Goal: Information Seeking & Learning: Learn about a topic

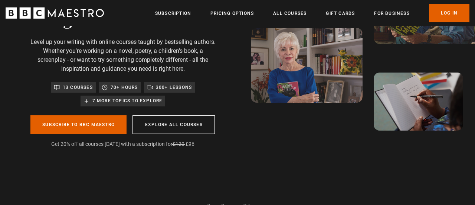
scroll to position [0, 96]
click at [71, 87] on p "13 courses" at bounding box center [78, 87] width 30 height 7
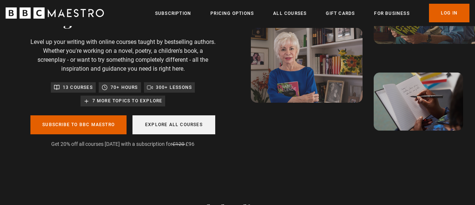
click at [173, 123] on link "Explore all courses" at bounding box center [174, 124] width 83 height 19
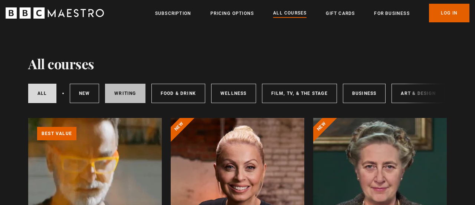
click at [132, 94] on link "Writing" at bounding box center [125, 93] width 40 height 19
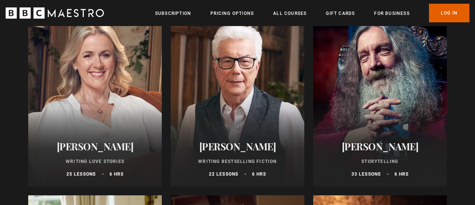
scroll to position [312, 0]
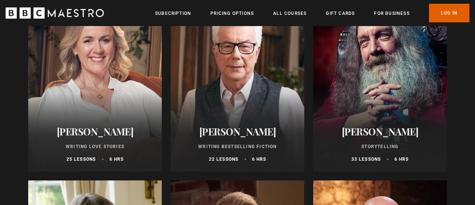
click at [94, 146] on p "Writing Love Stories" at bounding box center [95, 146] width 116 height 7
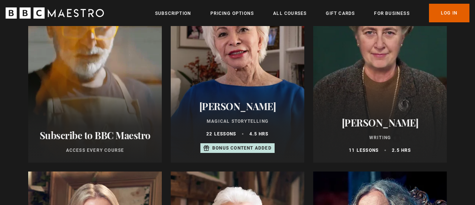
scroll to position [119, 0]
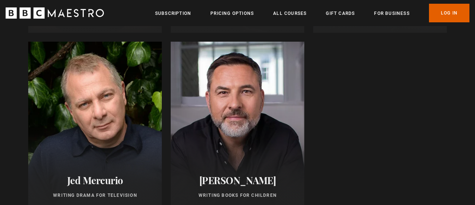
scroll to position [846, 0]
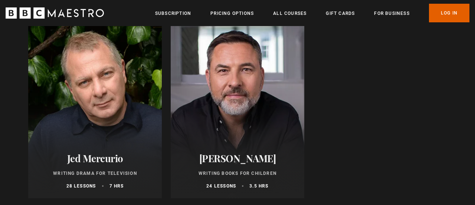
click at [242, 156] on h2 "David Walliams" at bounding box center [238, 158] width 116 height 12
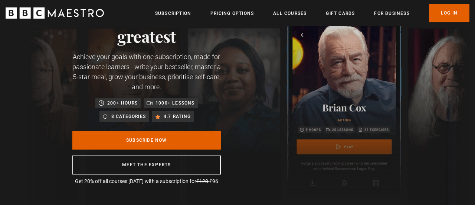
scroll to position [45, 0]
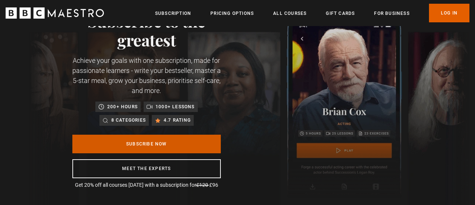
click at [135, 146] on link "Subscribe Now" at bounding box center [146, 143] width 148 height 19
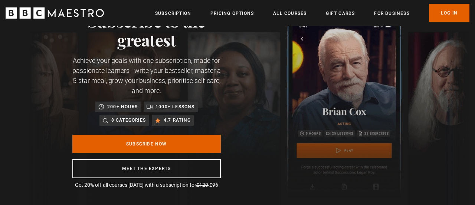
scroll to position [0, 0]
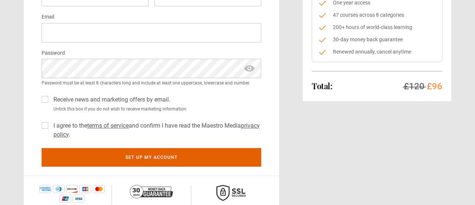
scroll to position [134, 0]
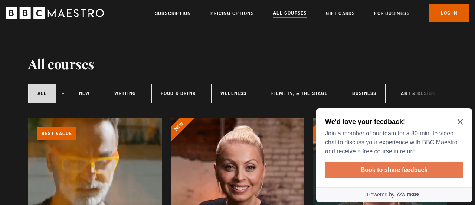
click at [400, 167] on button "Book to share feedback" at bounding box center [394, 169] width 138 height 16
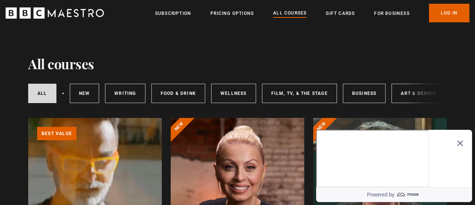
click at [231, 91] on link "Wellness" at bounding box center [233, 93] width 45 height 19
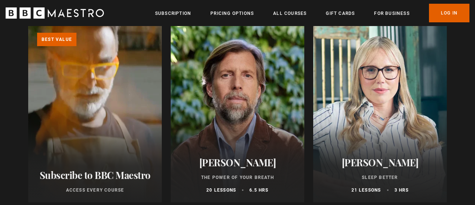
scroll to position [95, 0]
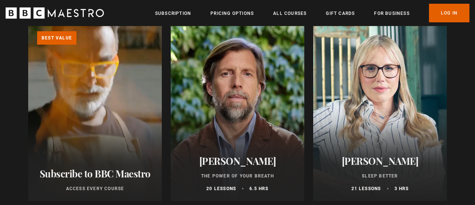
click at [252, 163] on h2 "[PERSON_NAME]" at bounding box center [238, 161] width 116 height 12
